Goal: Use online tool/utility: Utilize a website feature to perform a specific function

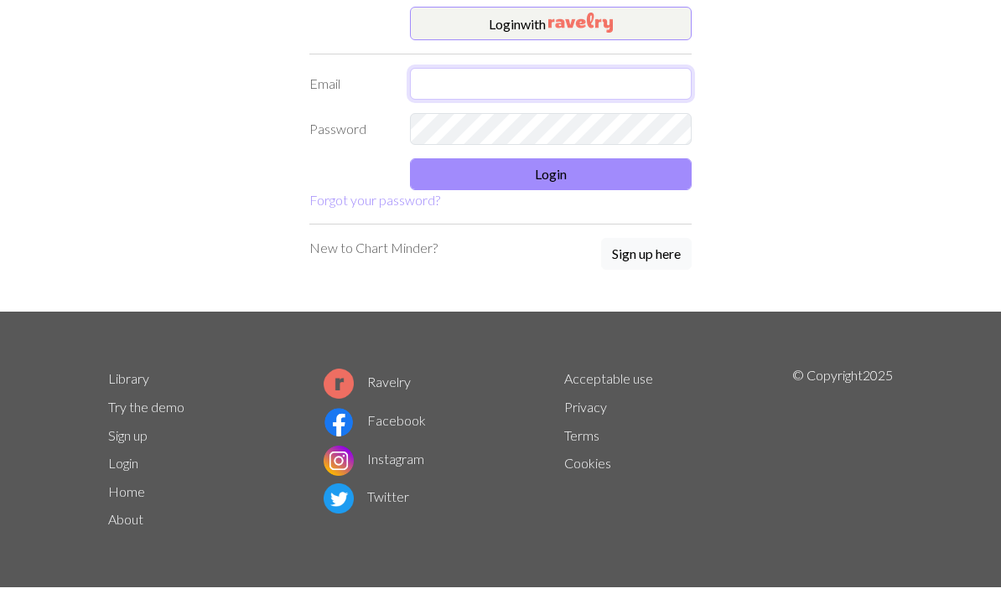
type input "[EMAIL_ADDRESS][DOMAIN_NAME]"
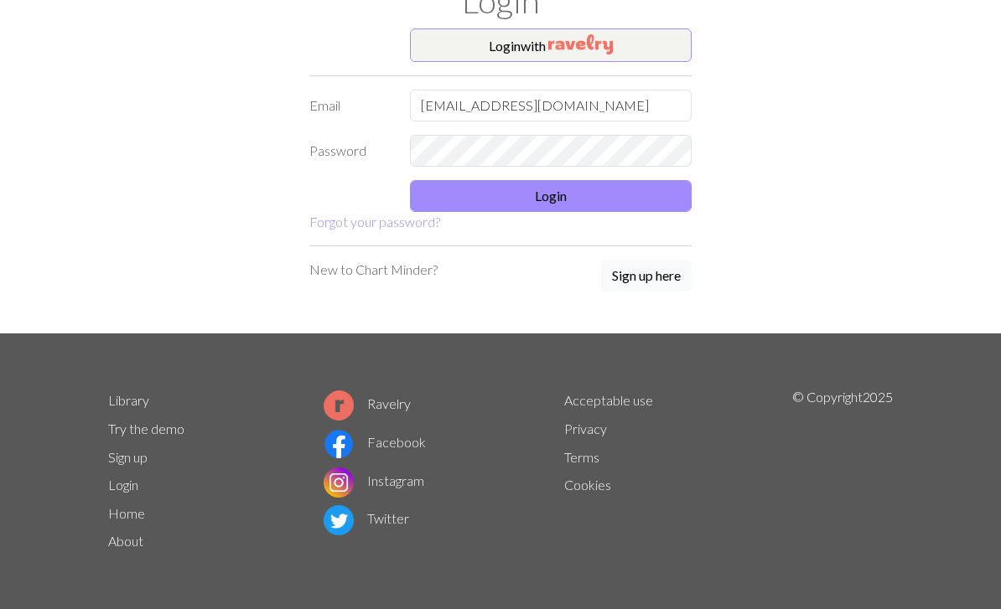
click at [649, 193] on button "Login" at bounding box center [551, 196] width 282 height 32
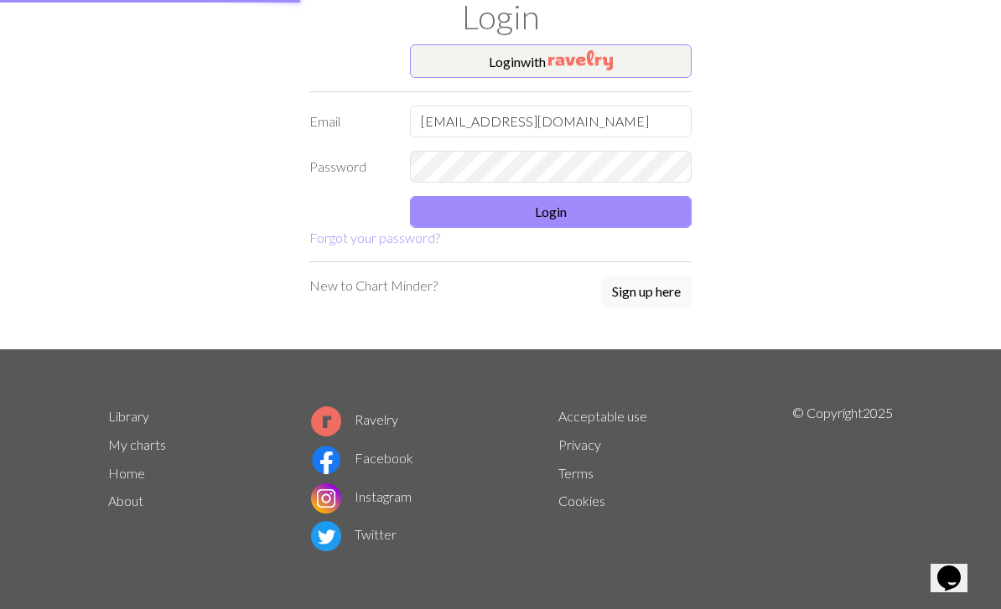
scroll to position [52, 0]
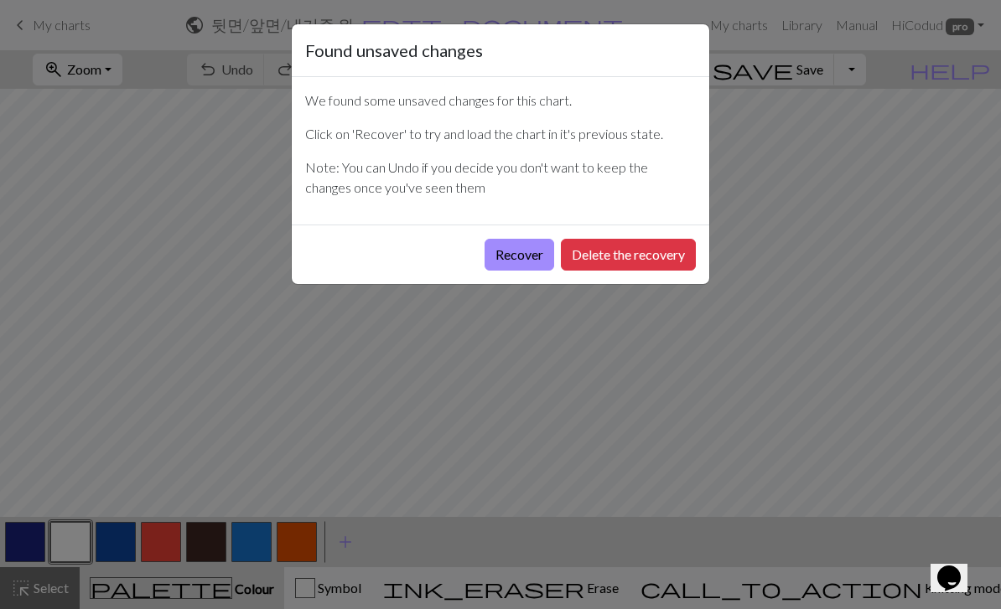
click at [602, 257] on button "Delete the recovery" at bounding box center [628, 255] width 135 height 32
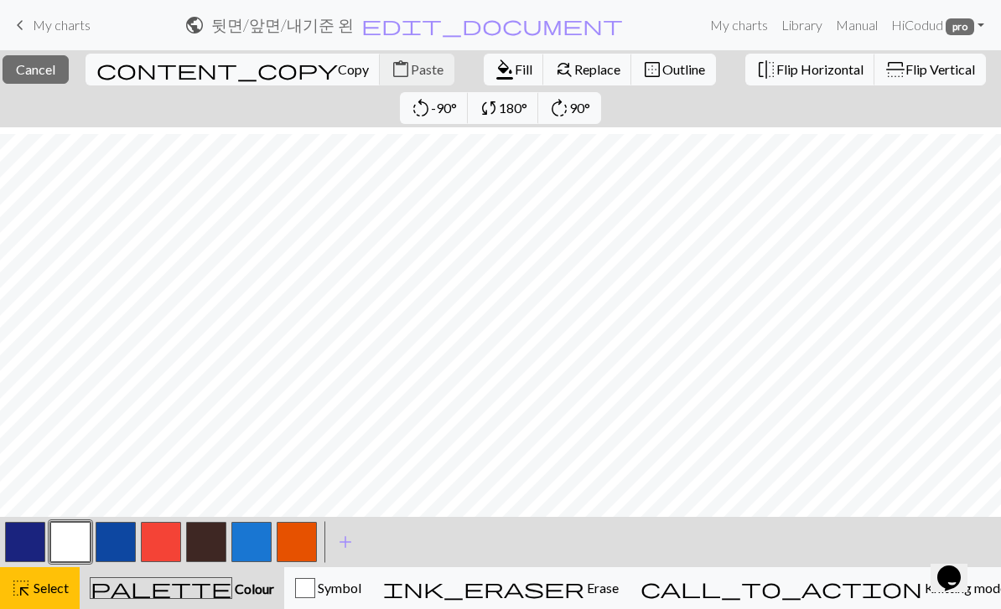
scroll to position [271, 0]
click at [55, 73] on span "Cancel" at bounding box center [35, 69] width 39 height 16
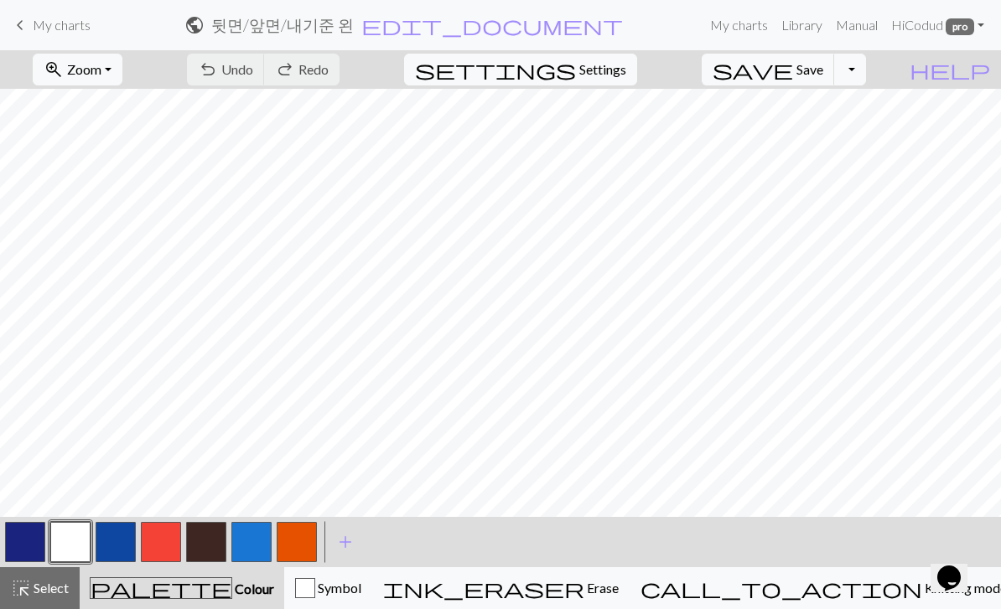
click at [31, 29] on link "keyboard_arrow_left My charts" at bounding box center [50, 25] width 80 height 28
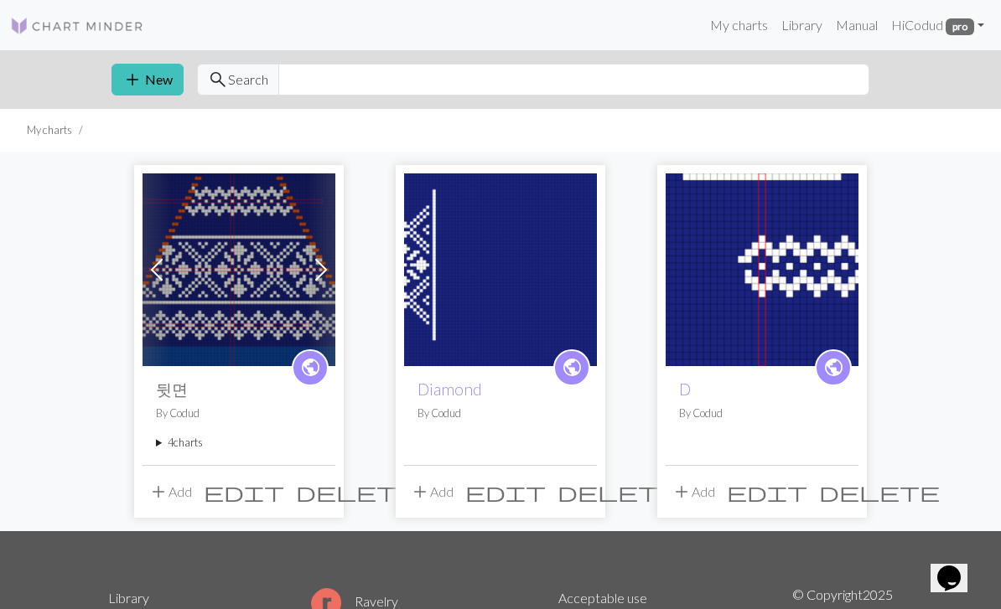
click at [170, 435] on summary "4 charts" at bounding box center [239, 443] width 166 height 16
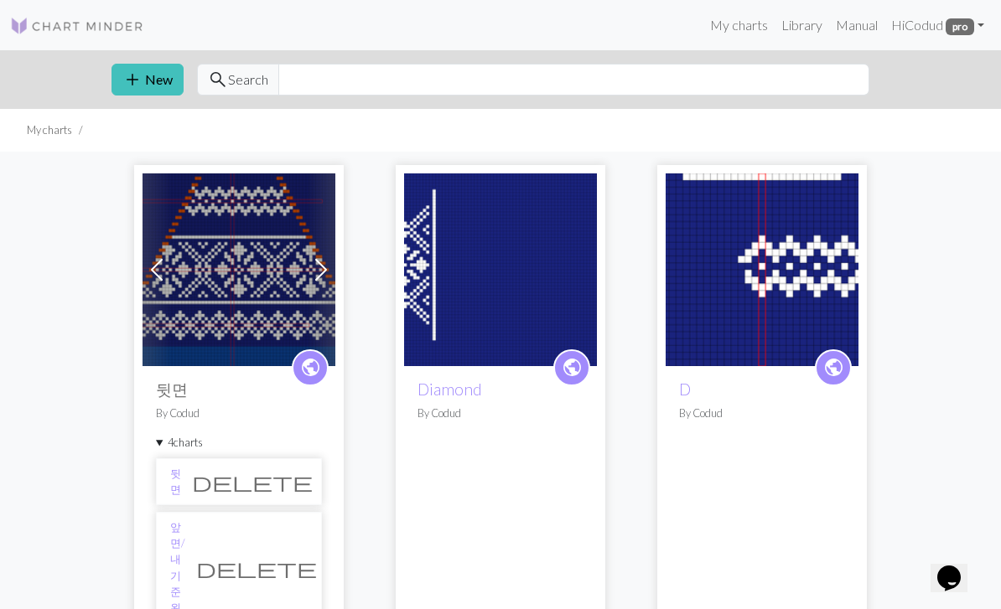
click at [185, 528] on link "앞면/내기준 왼" at bounding box center [177, 568] width 15 height 96
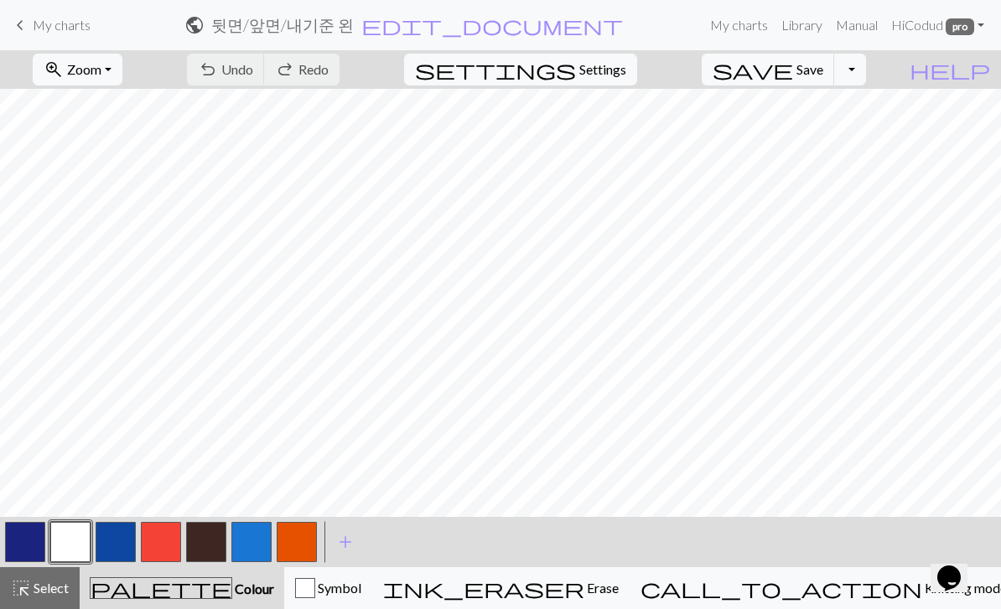
click at [922, 584] on span "Knitting mode" at bounding box center [964, 588] width 85 height 16
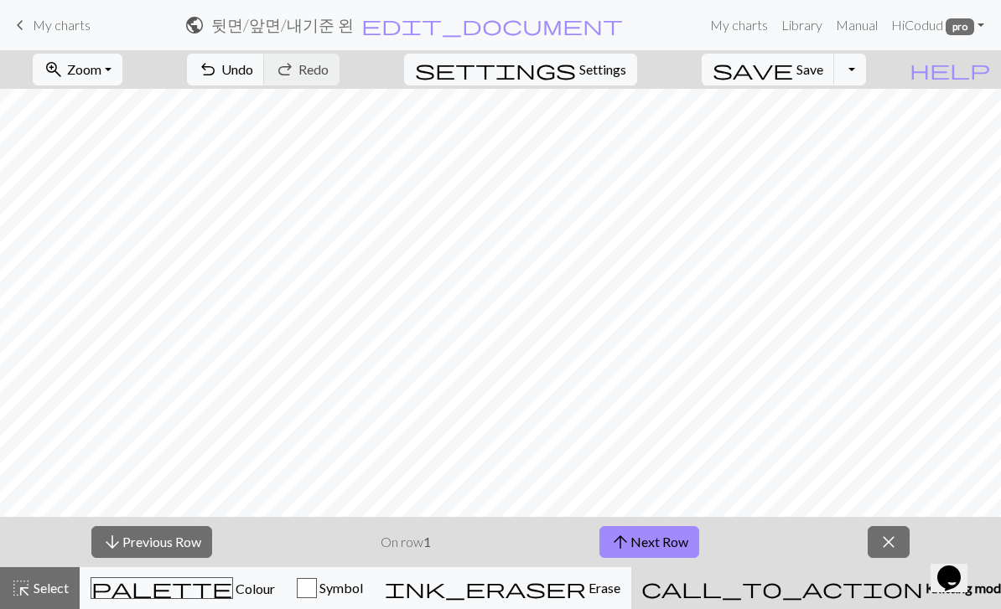
click at [101, 65] on span "Zoom" at bounding box center [84, 69] width 34 height 16
click at [87, 225] on button "100%" at bounding box center [100, 228] width 132 height 27
click at [101, 62] on span "Zoom" at bounding box center [84, 69] width 34 height 16
click at [100, 254] on button "150%" at bounding box center [100, 254] width 132 height 27
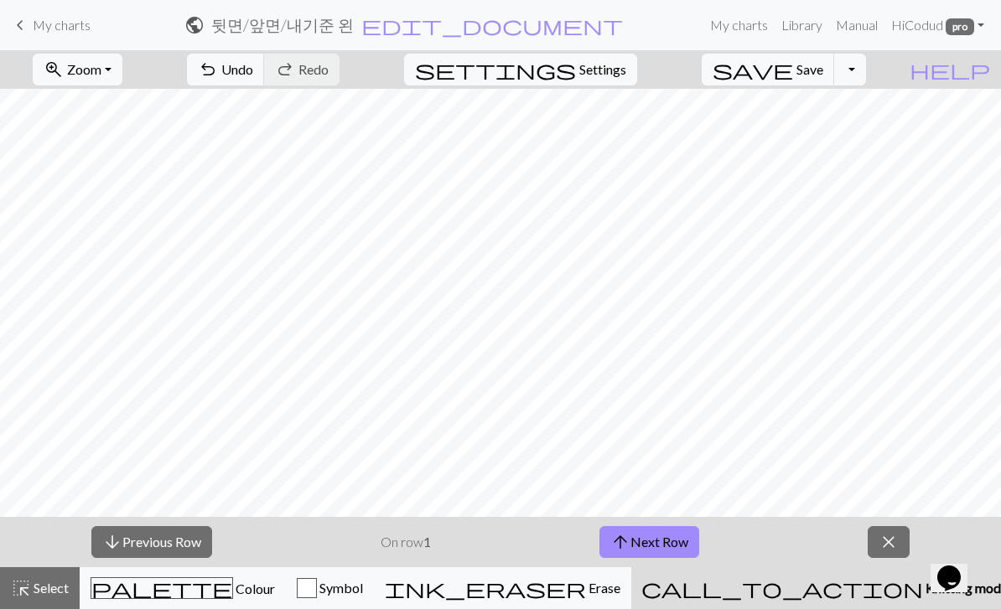
click at [651, 549] on button "arrow_upward Next Row" at bounding box center [649, 542] width 100 height 32
click at [659, 551] on button "arrow_upward Next Row" at bounding box center [649, 542] width 100 height 32
click at [662, 542] on button "arrow_upward Next Row" at bounding box center [649, 542] width 100 height 32
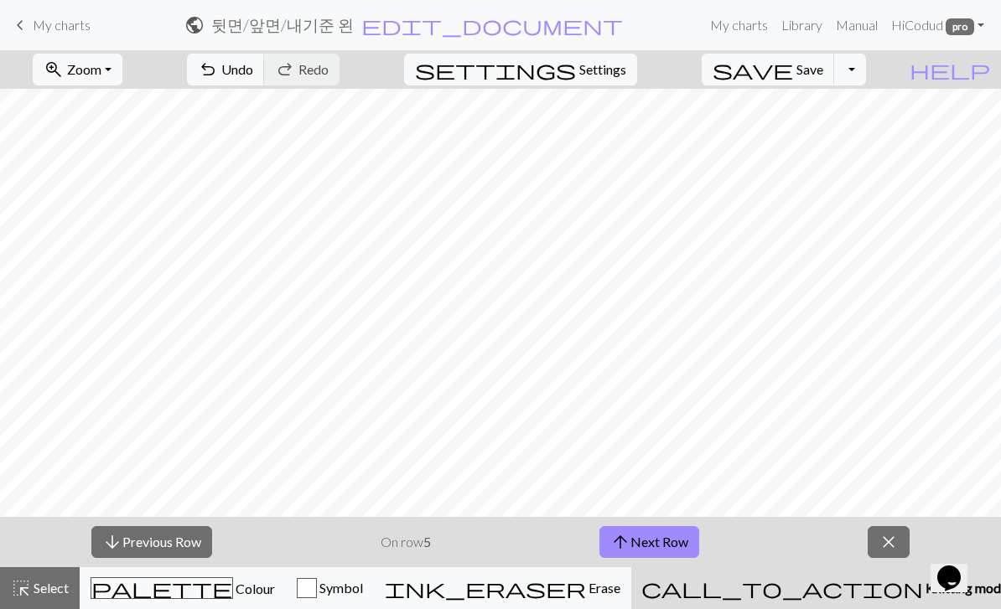
click at [662, 541] on button "arrow_upward Next Row" at bounding box center [649, 542] width 100 height 32
click at [664, 545] on button "arrow_upward Next Row" at bounding box center [649, 542] width 100 height 32
click at [663, 544] on button "arrow_upward Next Row" at bounding box center [649, 542] width 100 height 32
click at [665, 541] on button "arrow_upward Next Row" at bounding box center [649, 542] width 100 height 32
click at [668, 544] on button "arrow_upward Next Row" at bounding box center [652, 542] width 100 height 32
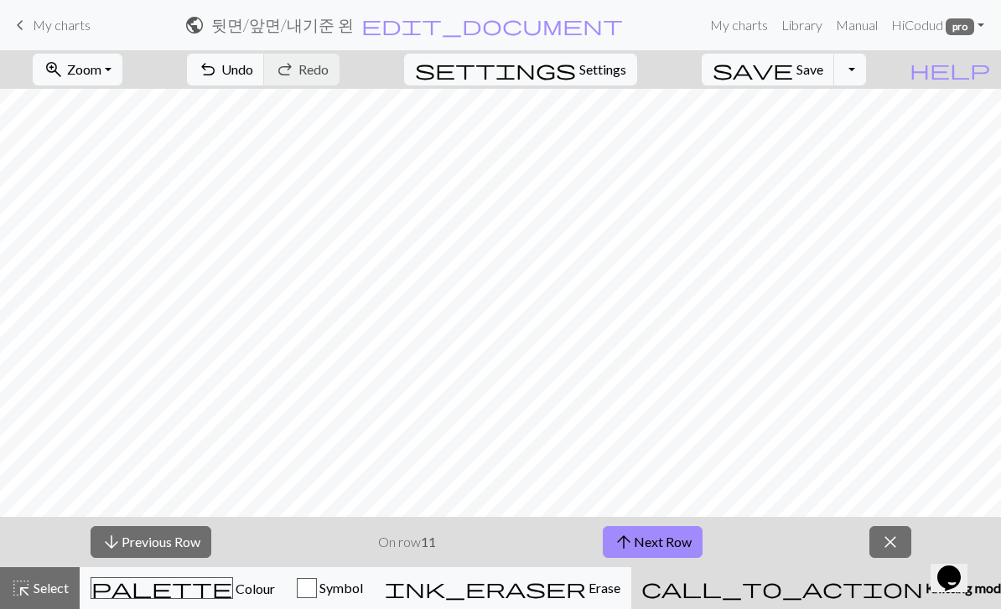
click at [667, 544] on button "arrow_upward Next Row" at bounding box center [652, 542] width 100 height 32
click at [670, 539] on button "arrow_upward Next Row" at bounding box center [652, 542] width 100 height 32
click at [669, 539] on button "arrow_upward Next Row" at bounding box center [652, 542] width 100 height 32
click at [673, 539] on button "arrow_upward Next Row" at bounding box center [652, 542] width 100 height 32
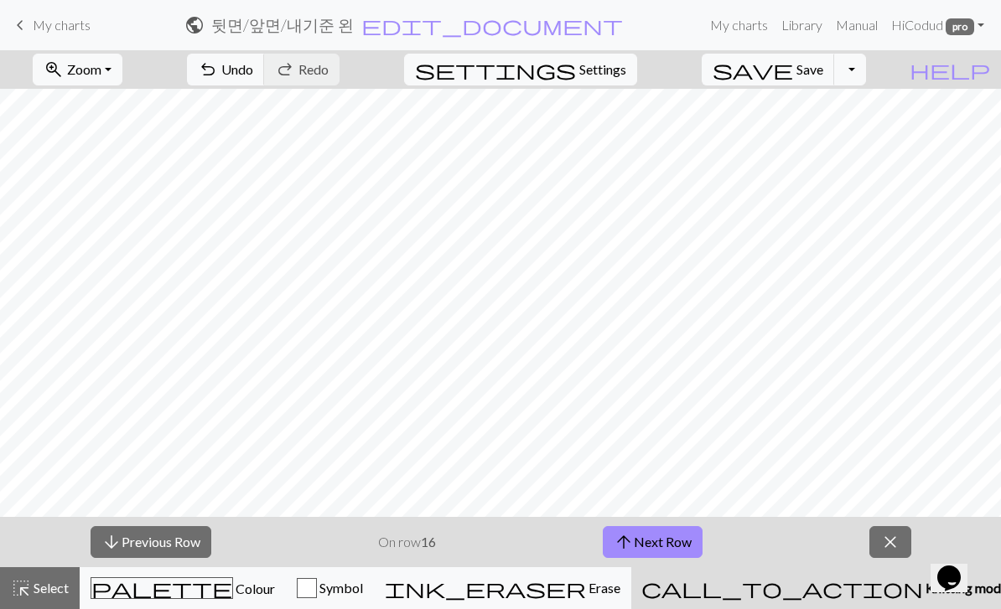
click at [670, 543] on button "arrow_upward Next Row" at bounding box center [652, 542] width 100 height 32
click at [670, 541] on button "arrow_upward Next Row" at bounding box center [652, 542] width 100 height 32
click at [669, 540] on button "arrow_upward Next Row" at bounding box center [652, 542] width 100 height 32
click at [677, 540] on button "arrow_upward Next Row" at bounding box center [652, 542] width 100 height 32
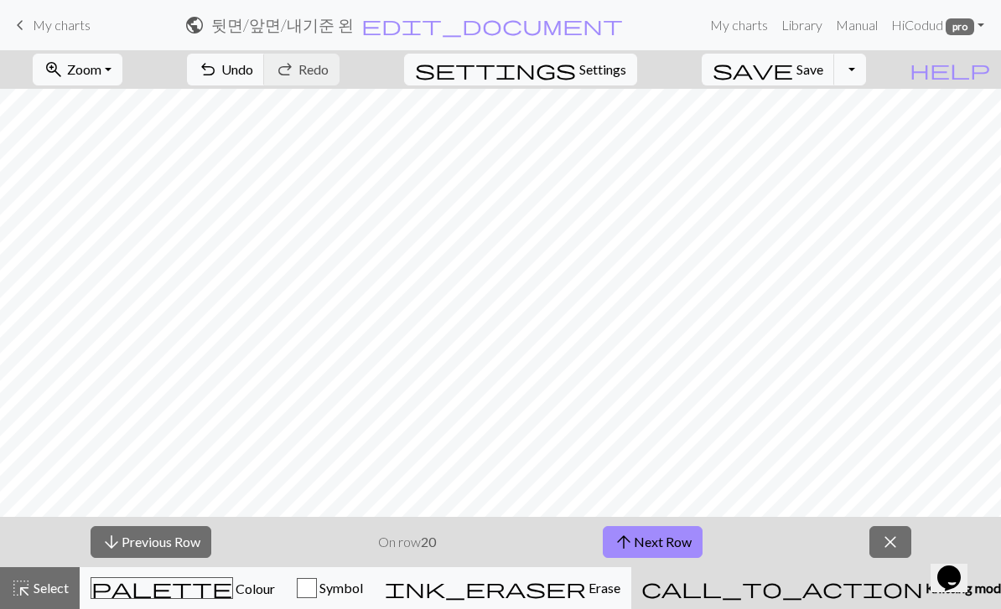
click at [677, 540] on button "arrow_upward Next Row" at bounding box center [652, 542] width 100 height 32
click at [675, 542] on button "arrow_upward Next Row" at bounding box center [652, 542] width 100 height 32
click at [672, 541] on button "arrow_upward Next Row" at bounding box center [652, 542] width 100 height 32
click at [672, 540] on button "arrow_upward Next Row" at bounding box center [652, 542] width 100 height 32
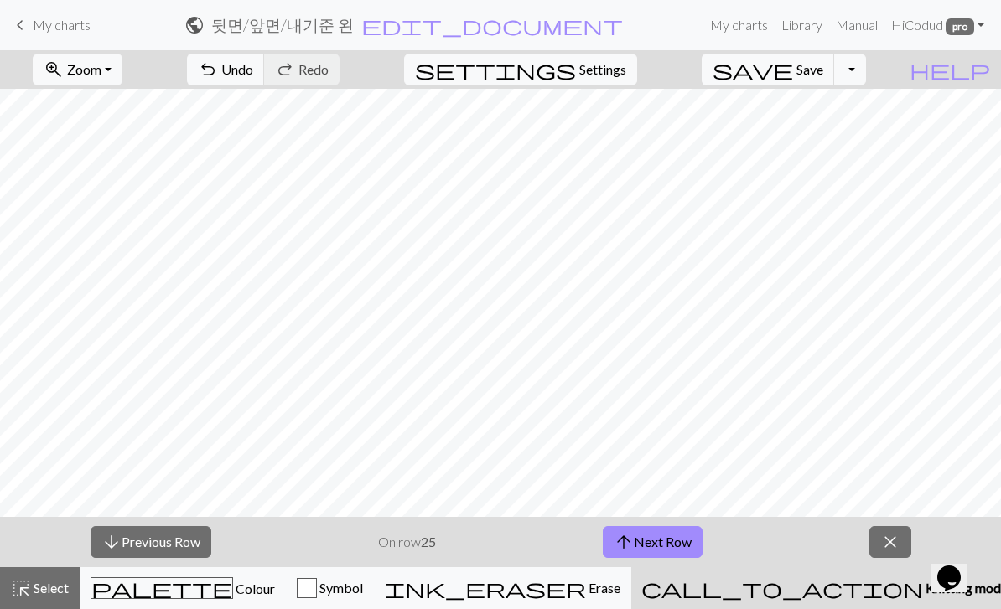
click at [675, 533] on button "arrow_upward Next Row" at bounding box center [652, 542] width 100 height 32
click at [674, 533] on button "arrow_upward Next Row" at bounding box center [652, 542] width 100 height 32
click at [664, 538] on button "arrow_upward Next Row" at bounding box center [652, 542] width 100 height 32
click at [653, 538] on button "arrow_upward Next Row" at bounding box center [652, 542] width 100 height 32
click at [667, 557] on button "arrow_upward Next Row" at bounding box center [652, 542] width 100 height 32
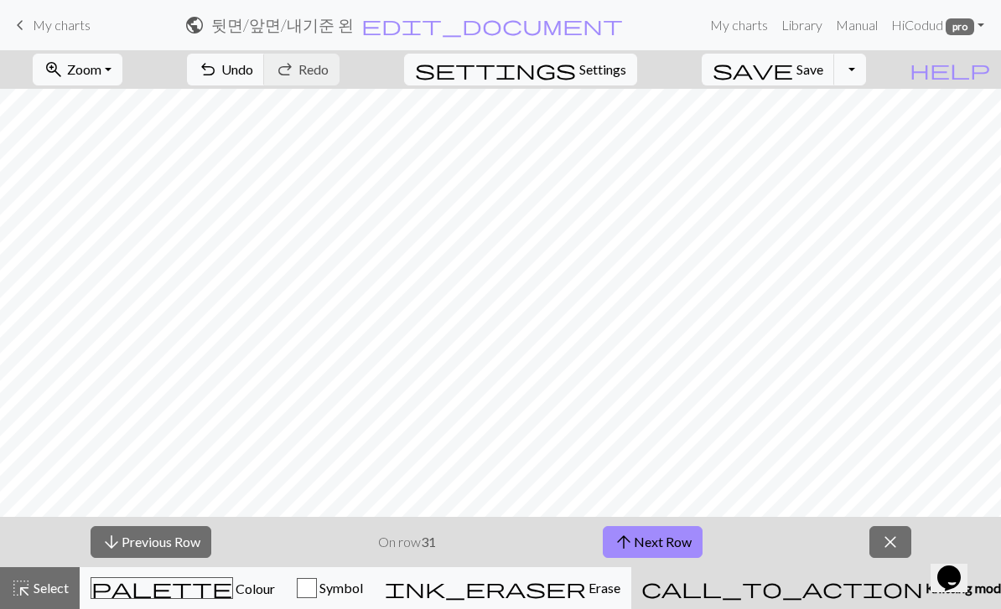
click at [211, 549] on button "arrow_downward Previous Row" at bounding box center [150, 542] width 121 height 32
click at [184, 543] on button "arrow_downward Previous Row" at bounding box center [150, 542] width 121 height 32
click at [183, 542] on button "arrow_downward Previous Row" at bounding box center [150, 542] width 121 height 32
click at [639, 527] on button "arrow_upward Next Row" at bounding box center [652, 542] width 100 height 32
click at [652, 534] on button "arrow_upward Next Row" at bounding box center [652, 542] width 100 height 32
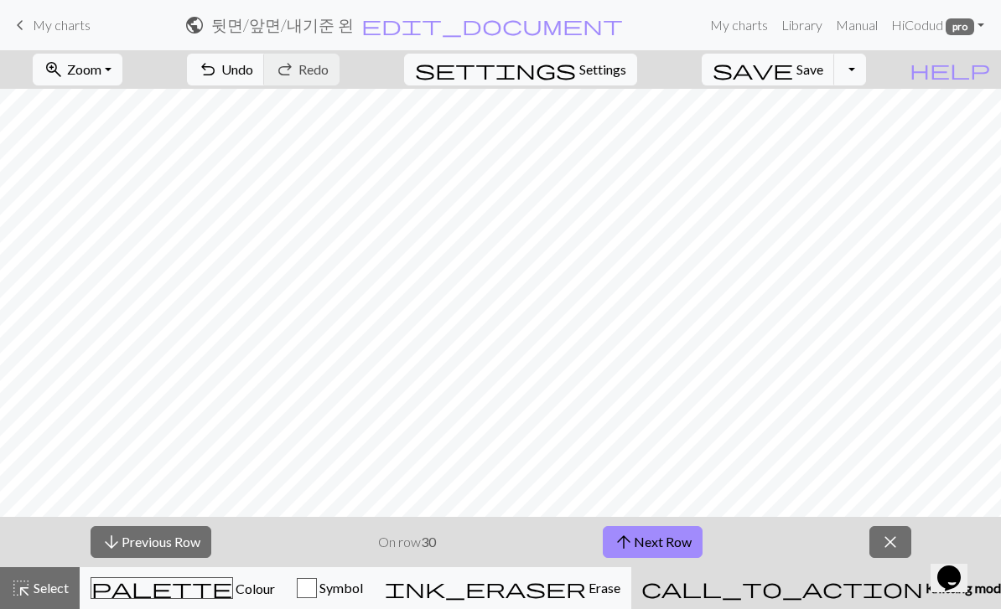
click at [651, 533] on button "arrow_upward Next Row" at bounding box center [652, 542] width 100 height 32
click at [655, 531] on button "arrow_upward Next Row" at bounding box center [652, 542] width 100 height 32
click at [684, 532] on button "arrow_upward Next Row" at bounding box center [652, 542] width 100 height 32
click at [663, 544] on button "arrow_upward Next Row" at bounding box center [652, 542] width 100 height 32
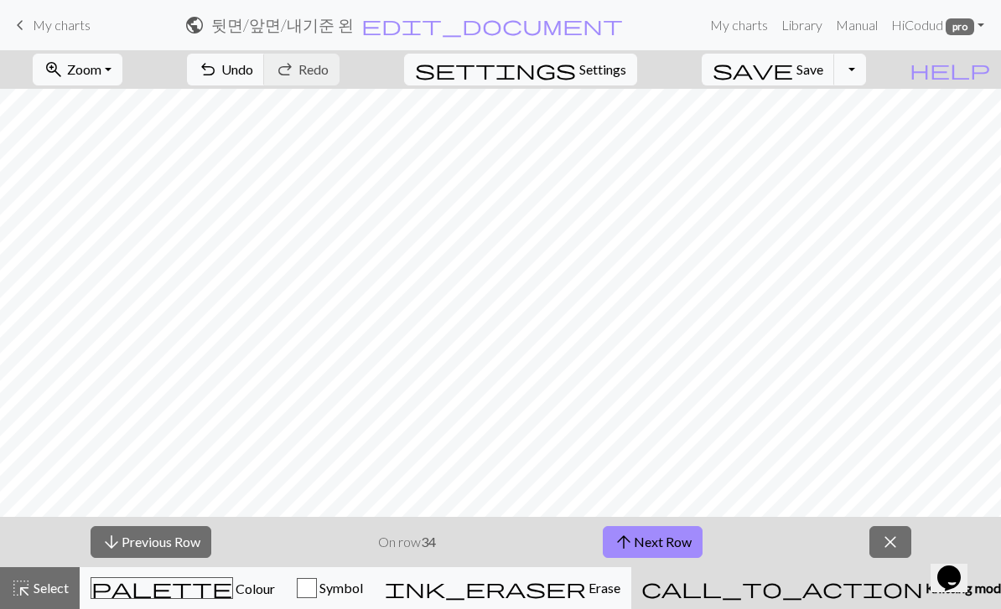
click at [676, 557] on button "arrow_upward Next Row" at bounding box center [652, 542] width 100 height 32
click at [660, 544] on button "arrow_upward Next Row" at bounding box center [652, 542] width 100 height 32
click at [661, 541] on button "arrow_upward Next Row" at bounding box center [652, 542] width 100 height 32
click at [647, 545] on button "arrow_upward Next Row" at bounding box center [652, 542] width 100 height 32
click at [666, 527] on button "arrow_upward Next Row" at bounding box center [652, 542] width 100 height 32
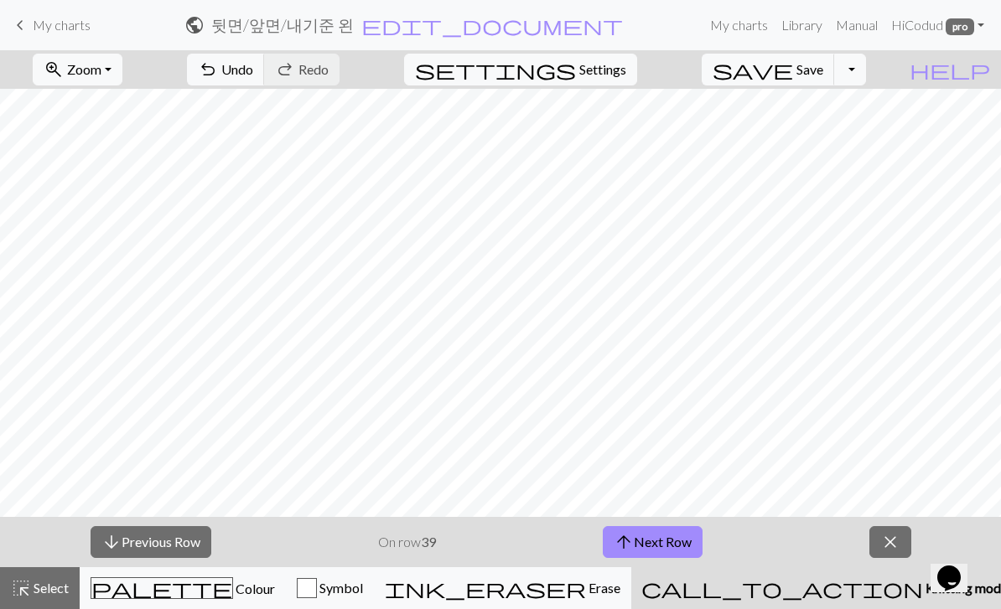
click at [628, 535] on span "arrow_upward" at bounding box center [623, 541] width 20 height 23
click at [664, 539] on button "arrow_upward Next Row" at bounding box center [652, 542] width 100 height 32
click at [658, 544] on button "arrow_upward Next Row" at bounding box center [652, 542] width 100 height 32
click at [642, 533] on button "arrow_upward Next Row" at bounding box center [652, 542] width 100 height 32
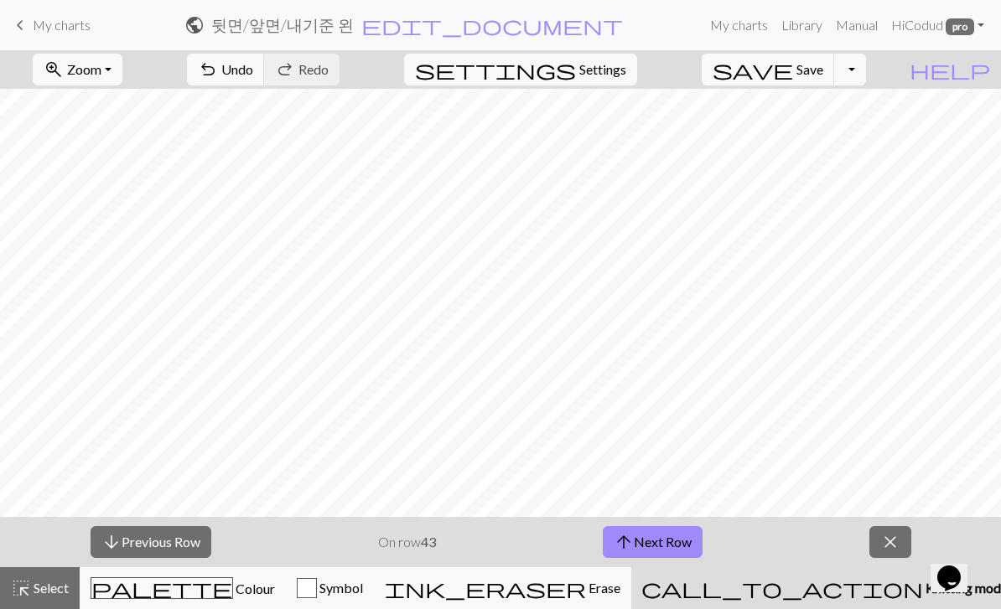
click at [669, 540] on button "arrow_upward Next Row" at bounding box center [652, 542] width 100 height 32
click at [645, 541] on button "arrow_upward Next Row" at bounding box center [652, 542] width 100 height 32
click at [680, 546] on button "arrow_upward Next Row" at bounding box center [652, 542] width 100 height 32
click at [671, 545] on button "arrow_upward Next Row" at bounding box center [652, 542] width 100 height 32
click at [676, 528] on button "arrow_upward Next Row" at bounding box center [652, 542] width 100 height 32
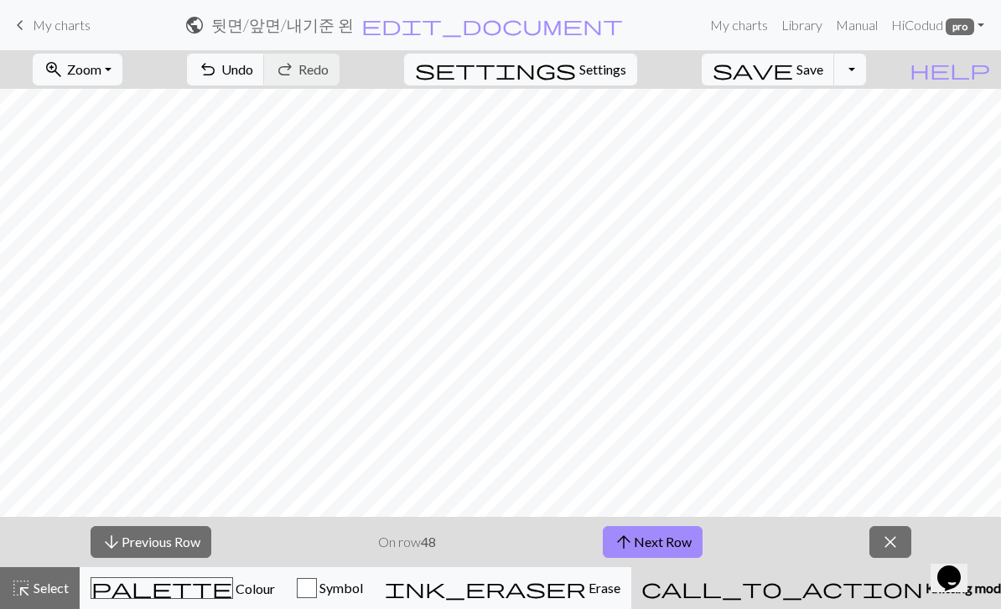
click at [638, 538] on button "arrow_upward Next Row" at bounding box center [652, 542] width 100 height 32
click at [658, 556] on button "arrow_upward Next Row" at bounding box center [652, 542] width 100 height 32
click at [675, 542] on button "arrow_upward Next Row" at bounding box center [652, 542] width 100 height 32
click at [628, 540] on span "arrow_upward" at bounding box center [623, 541] width 20 height 23
click at [677, 545] on button "arrow_upward Next Row" at bounding box center [652, 542] width 100 height 32
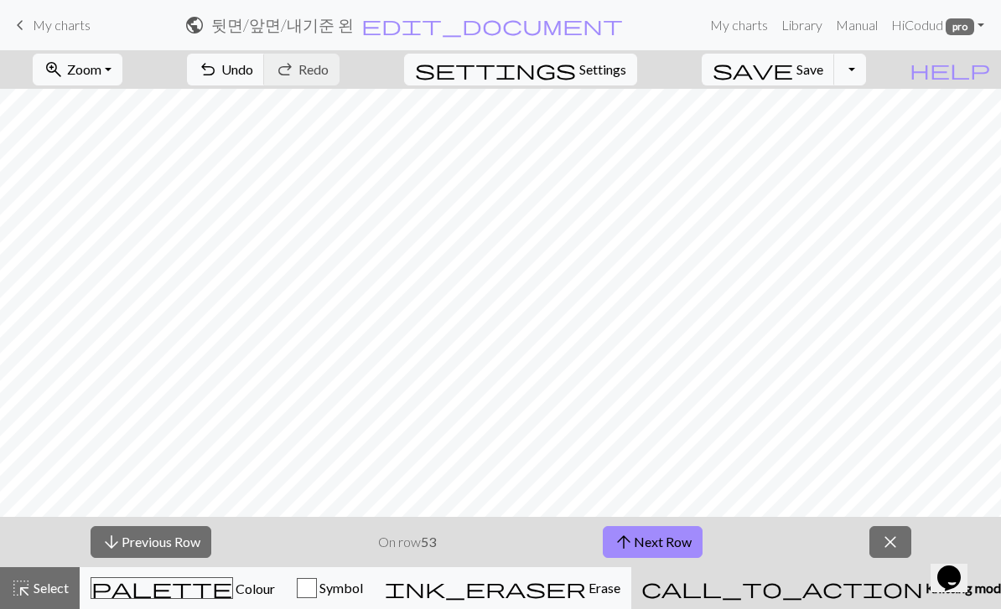
click at [640, 545] on button "arrow_upward Next Row" at bounding box center [652, 542] width 100 height 32
click at [670, 535] on button "arrow_upward Next Row" at bounding box center [652, 542] width 100 height 32
click at [660, 535] on button "arrow_upward Next Row" at bounding box center [652, 542] width 100 height 32
